Goal: Transaction & Acquisition: Book appointment/travel/reservation

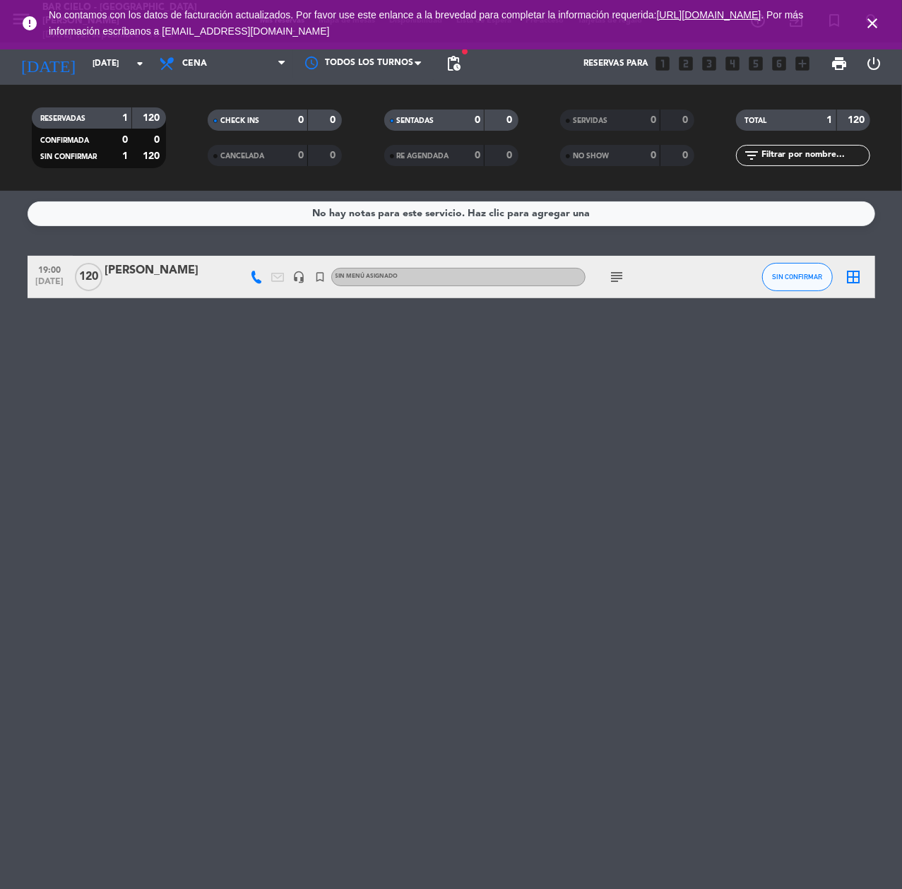
click at [864, 15] on icon "close" at bounding box center [872, 23] width 17 height 17
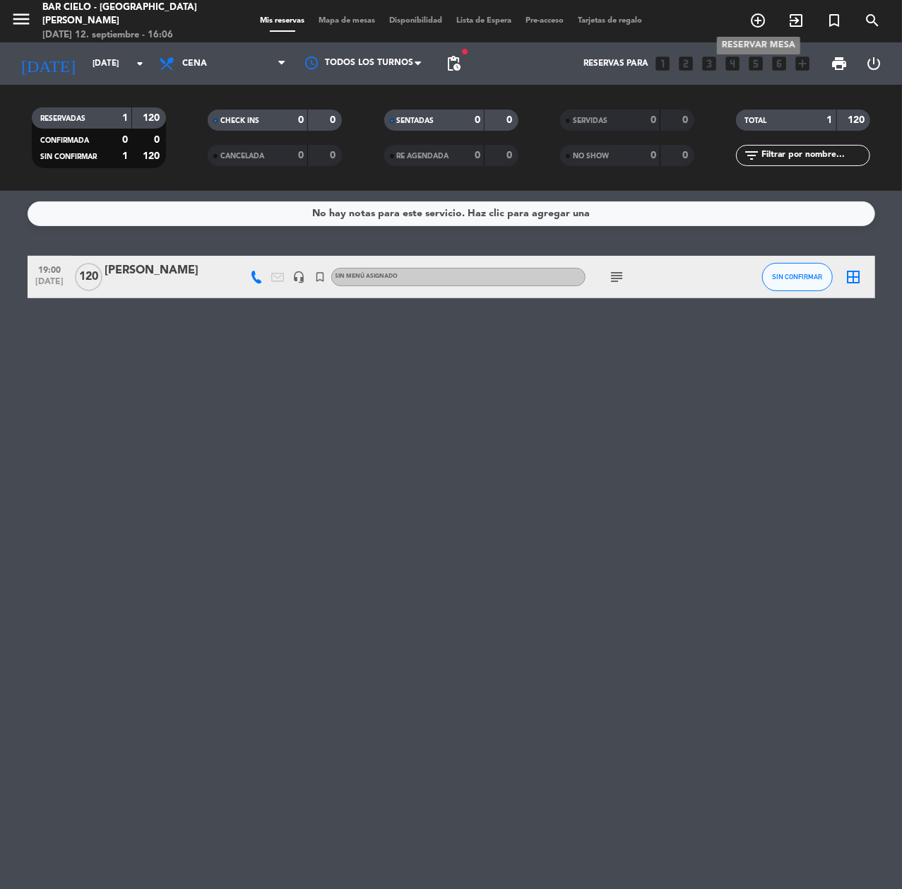
click at [750, 20] on icon "add_circle_outline" at bounding box center [757, 20] width 17 height 17
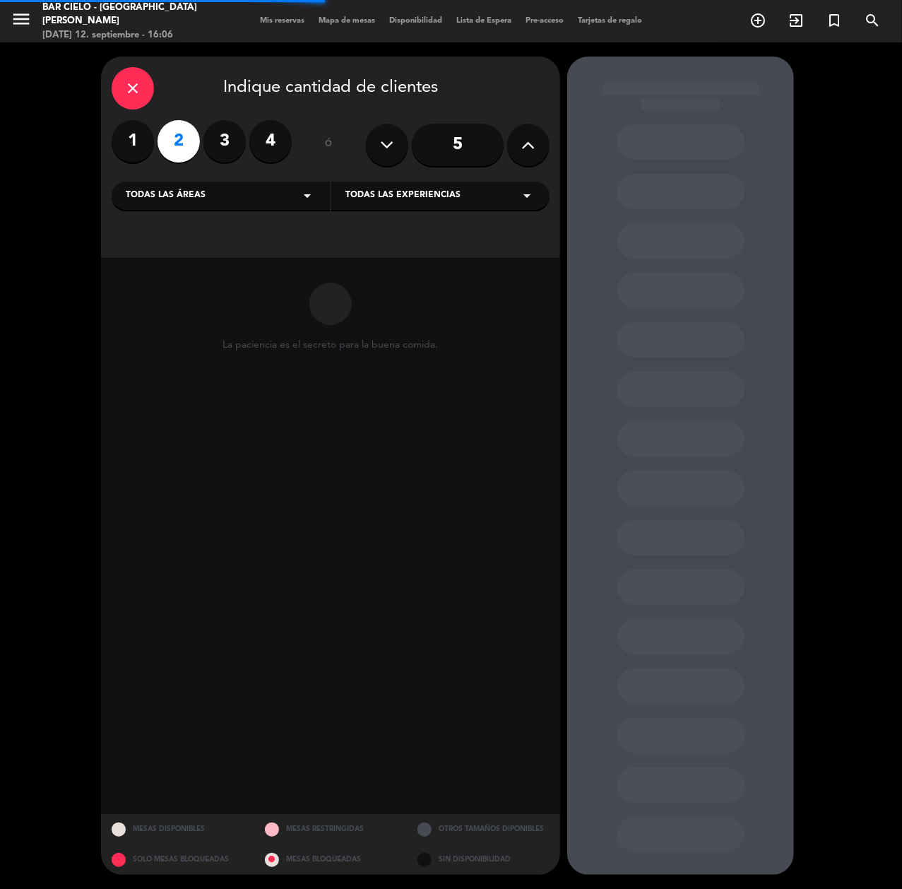
click at [130, 146] on label "1" at bounding box center [133, 141] width 42 height 42
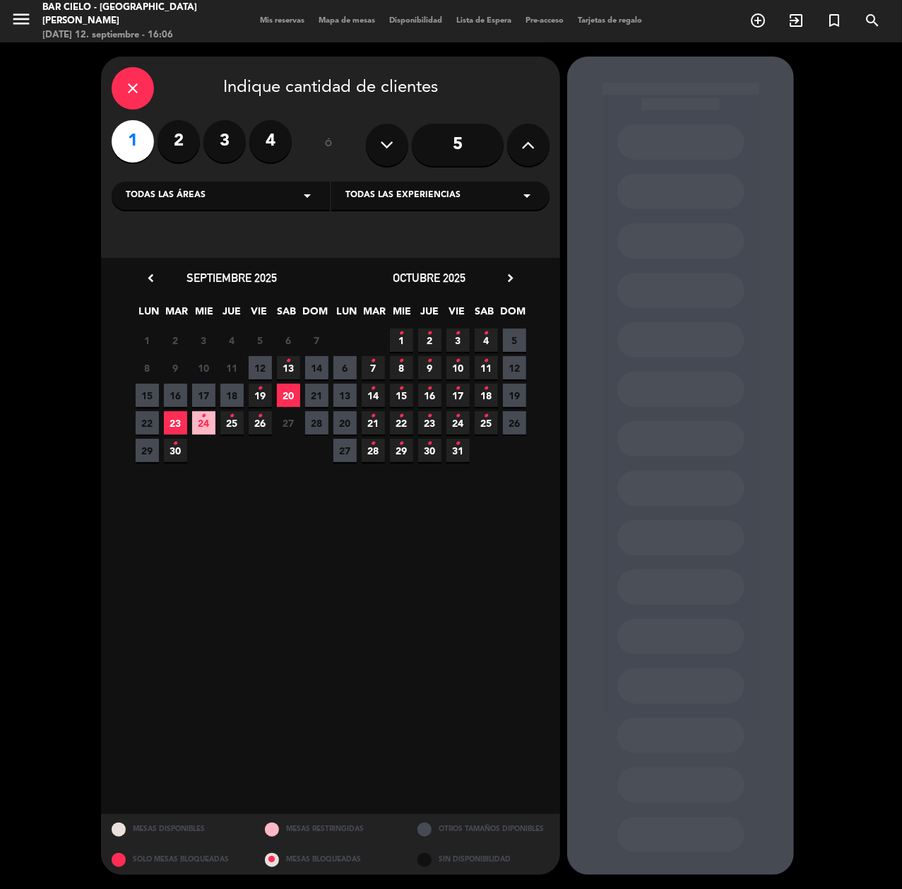
click at [257, 371] on span "12" at bounding box center [260, 367] width 23 height 23
click at [254, 370] on span "12" at bounding box center [260, 367] width 23 height 23
click at [679, 742] on div at bounding box center [680, 735] width 127 height 35
click at [270, 360] on span "12" at bounding box center [260, 367] width 23 height 23
click at [133, 83] on icon "close" at bounding box center [132, 88] width 17 height 17
